Goal: Task Accomplishment & Management: Manage account settings

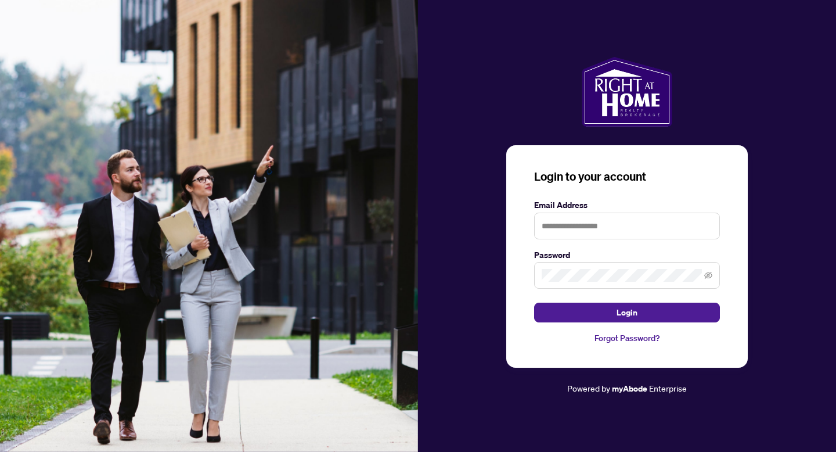
type input "**********"
click at [559, 267] on span at bounding box center [627, 275] width 186 height 27
click at [534, 303] on button "Login" at bounding box center [627, 313] width 186 height 20
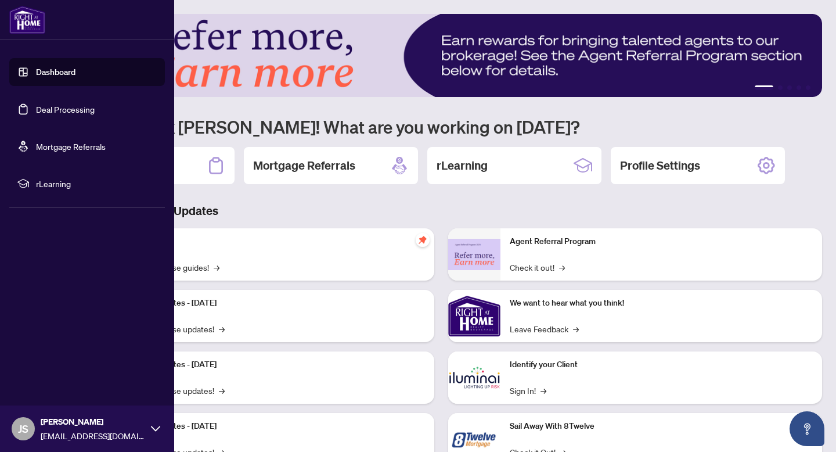
click at [46, 108] on link "Deal Processing" at bounding box center [65, 109] width 59 height 10
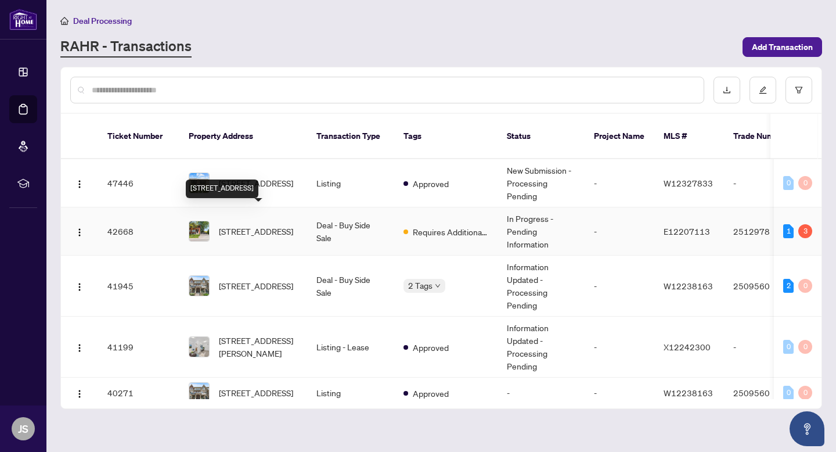
click at [286, 225] on span "[STREET_ADDRESS]" at bounding box center [256, 231] width 74 height 13
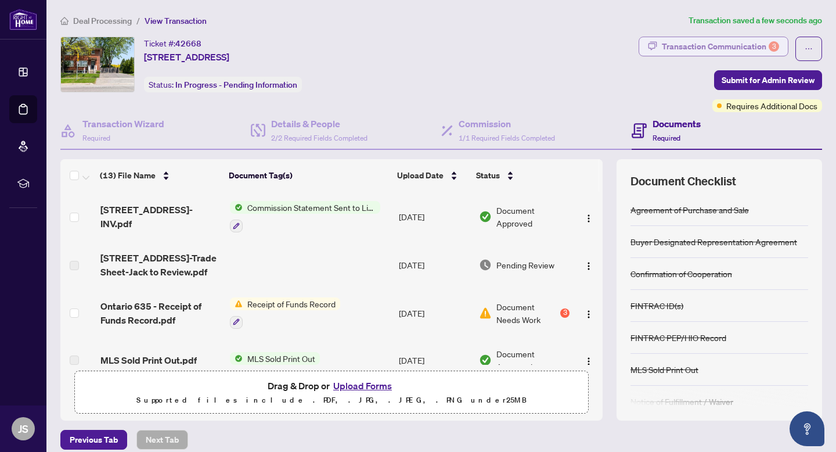
click at [719, 46] on div "Transaction Communication 3" at bounding box center [720, 46] width 117 height 19
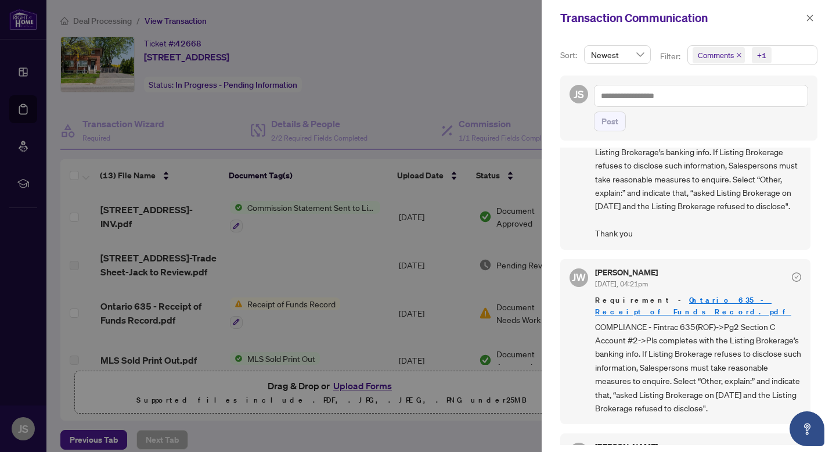
scroll to position [210, 0]
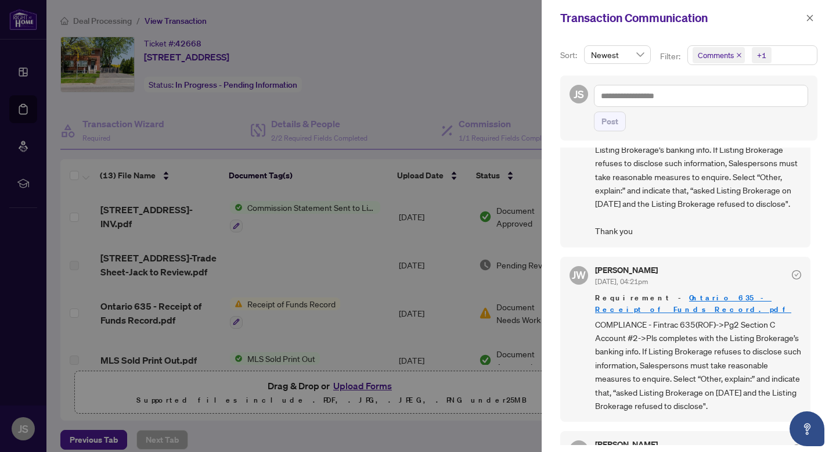
click at [404, 66] on div at bounding box center [418, 226] width 836 height 452
click at [812, 14] on icon "close" at bounding box center [810, 18] width 8 height 8
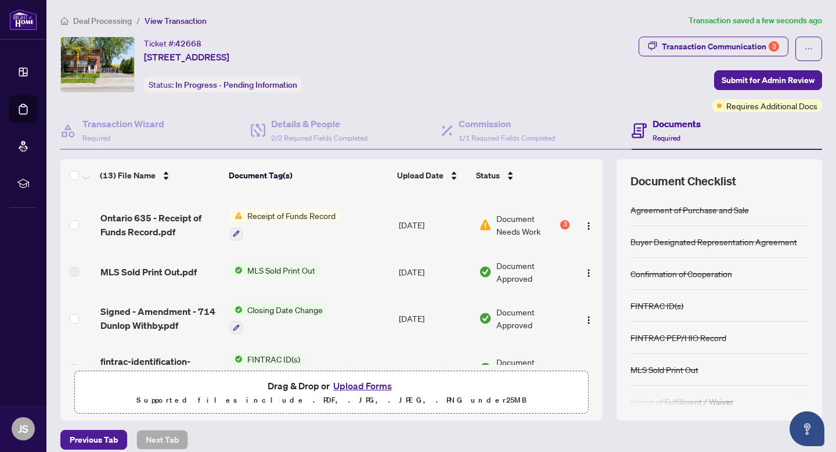
scroll to position [0, 0]
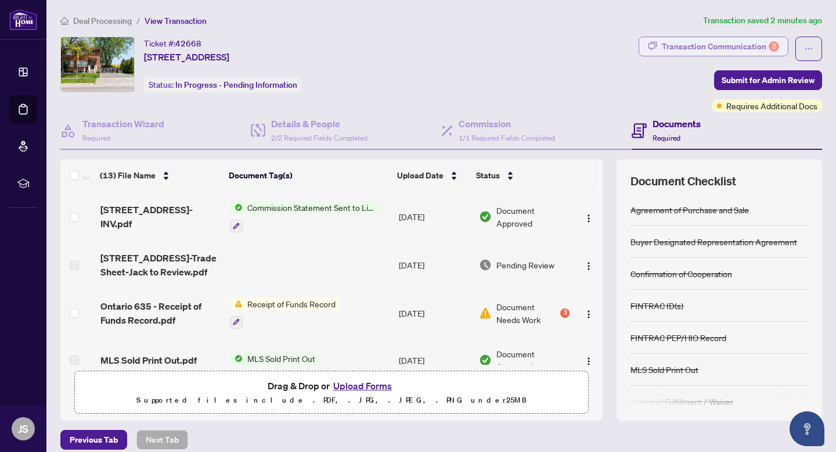
click at [733, 47] on div "Transaction Communication 3" at bounding box center [720, 46] width 117 height 19
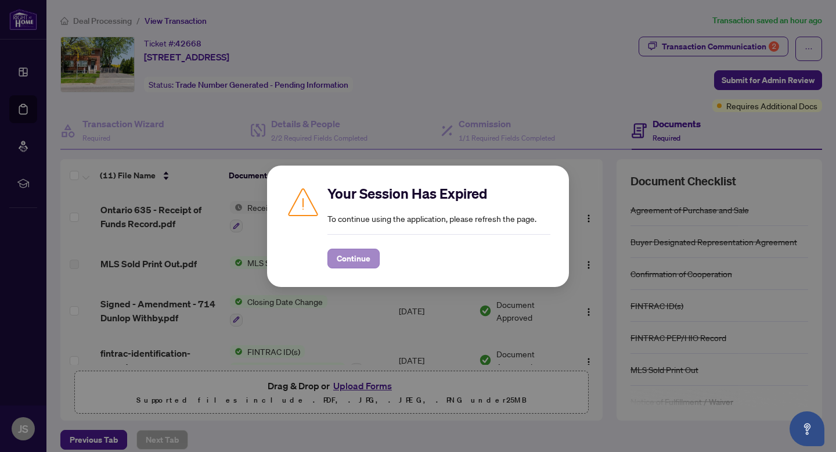
scroll to position [367, 0]
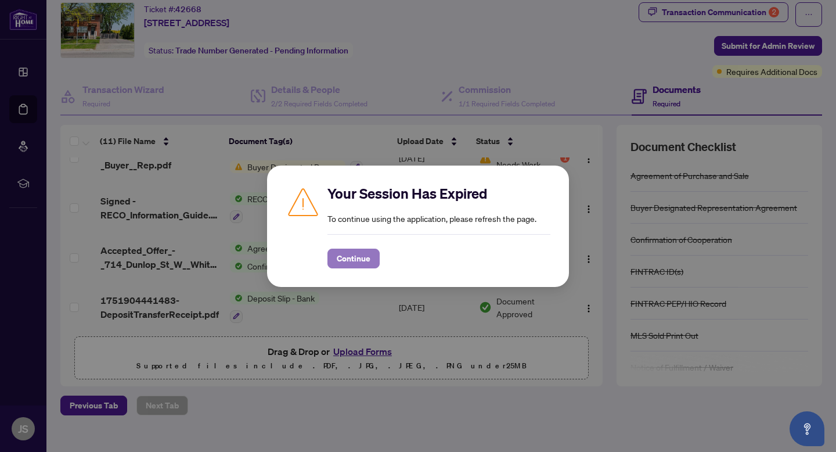
click at [353, 257] on span "Continue" at bounding box center [354, 258] width 34 height 19
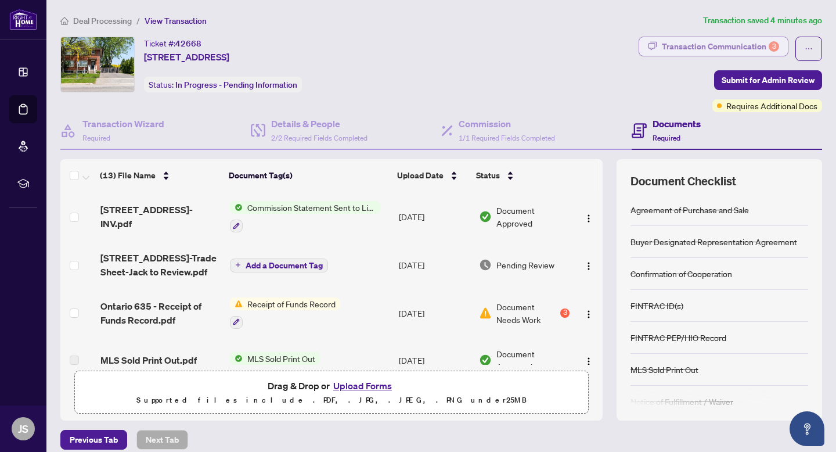
click at [739, 47] on div "Transaction Communication 3" at bounding box center [720, 46] width 117 height 19
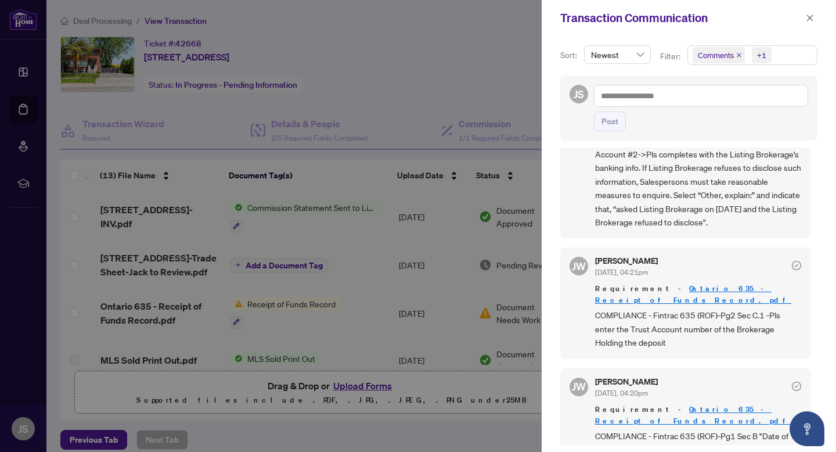
scroll to position [415, 0]
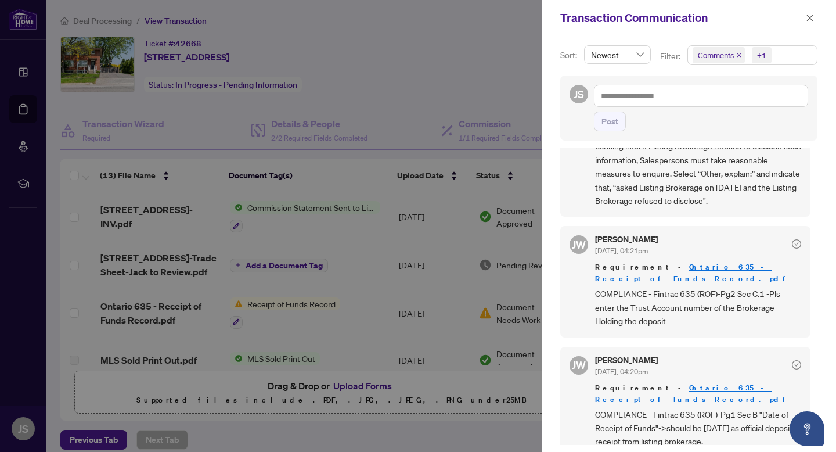
click at [473, 82] on div at bounding box center [418, 226] width 836 height 452
click at [812, 16] on icon "close" at bounding box center [810, 18] width 6 height 6
